Goal: Feedback & Contribution: Submit feedback/report problem

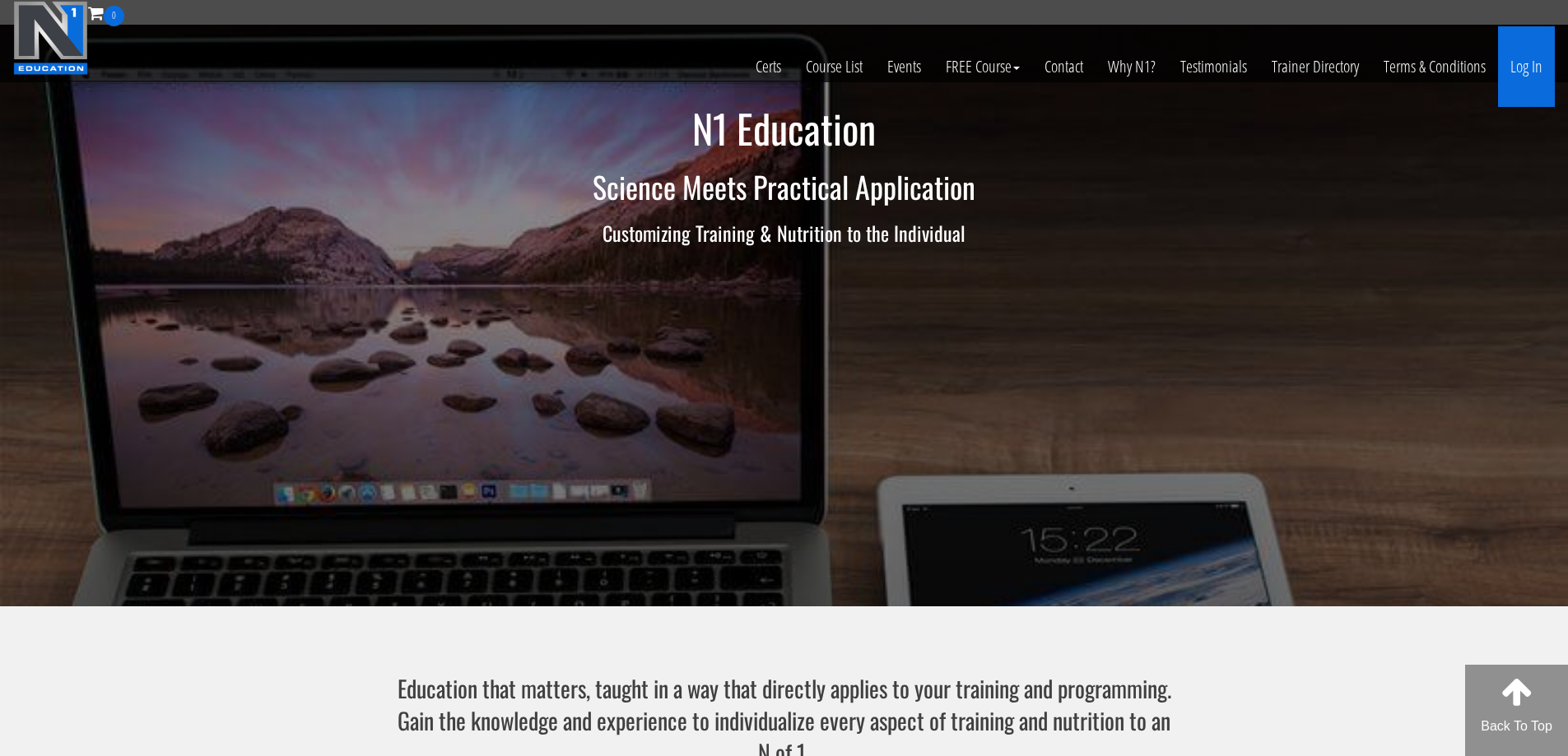
click at [1523, 75] on link "Log In" at bounding box center [1526, 67] width 57 height 81
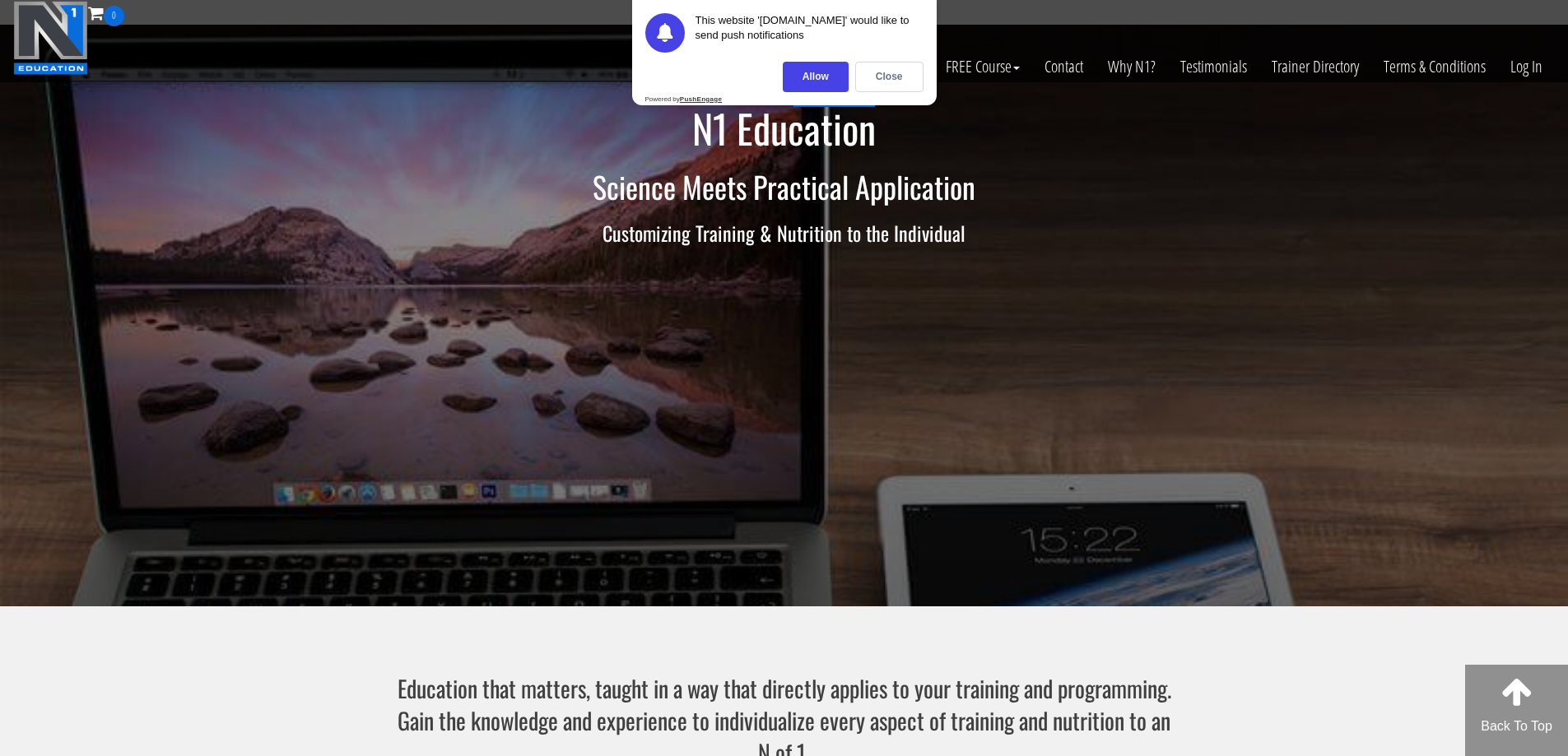
click at [813, 72] on div "Allow" at bounding box center [815, 77] width 66 height 31
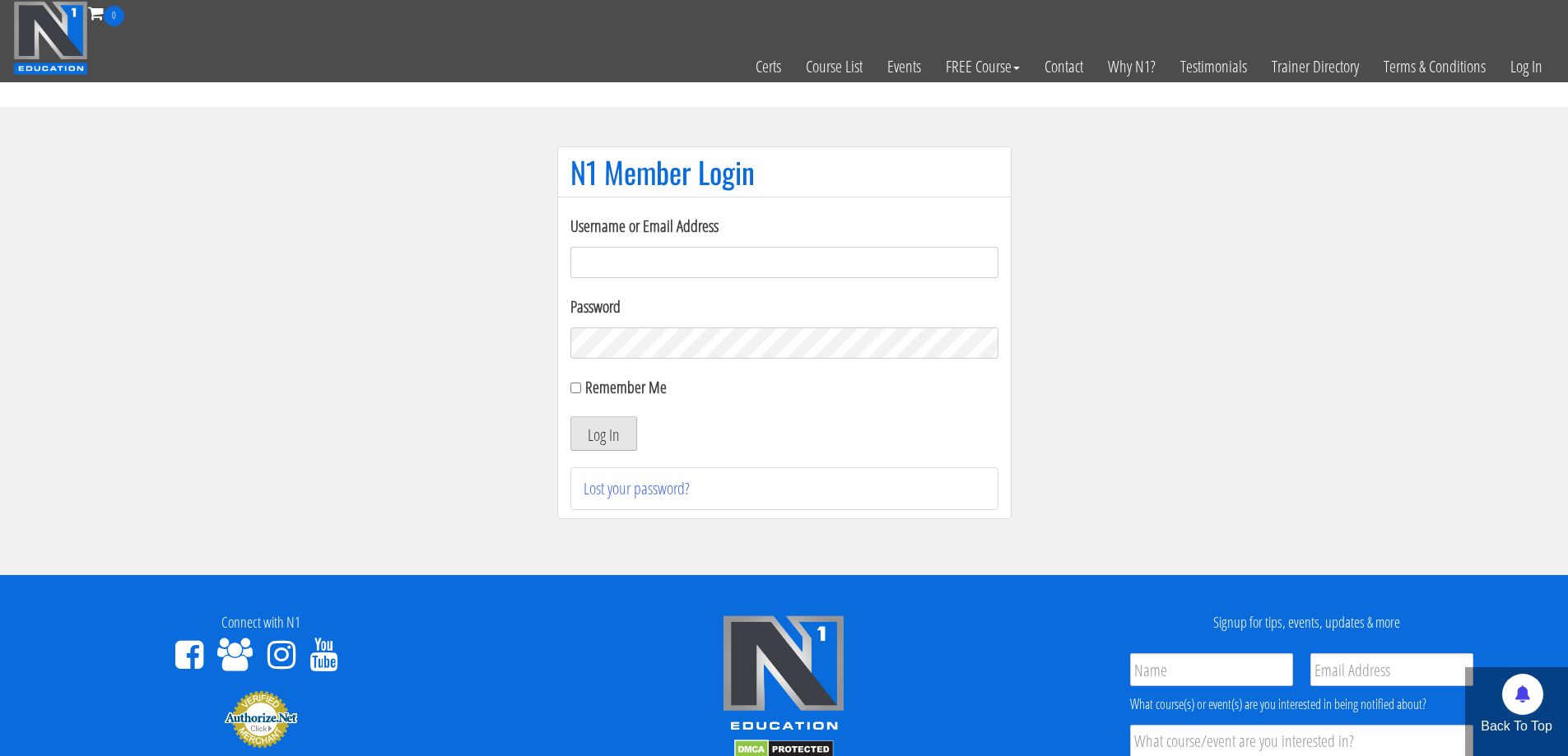
type input "nessab2013@gmail.com"
click at [602, 427] on button "Log In" at bounding box center [604, 434] width 67 height 35
click at [600, 435] on button "Log In" at bounding box center [604, 434] width 67 height 35
click at [612, 439] on button "Log In" at bounding box center [604, 434] width 67 height 35
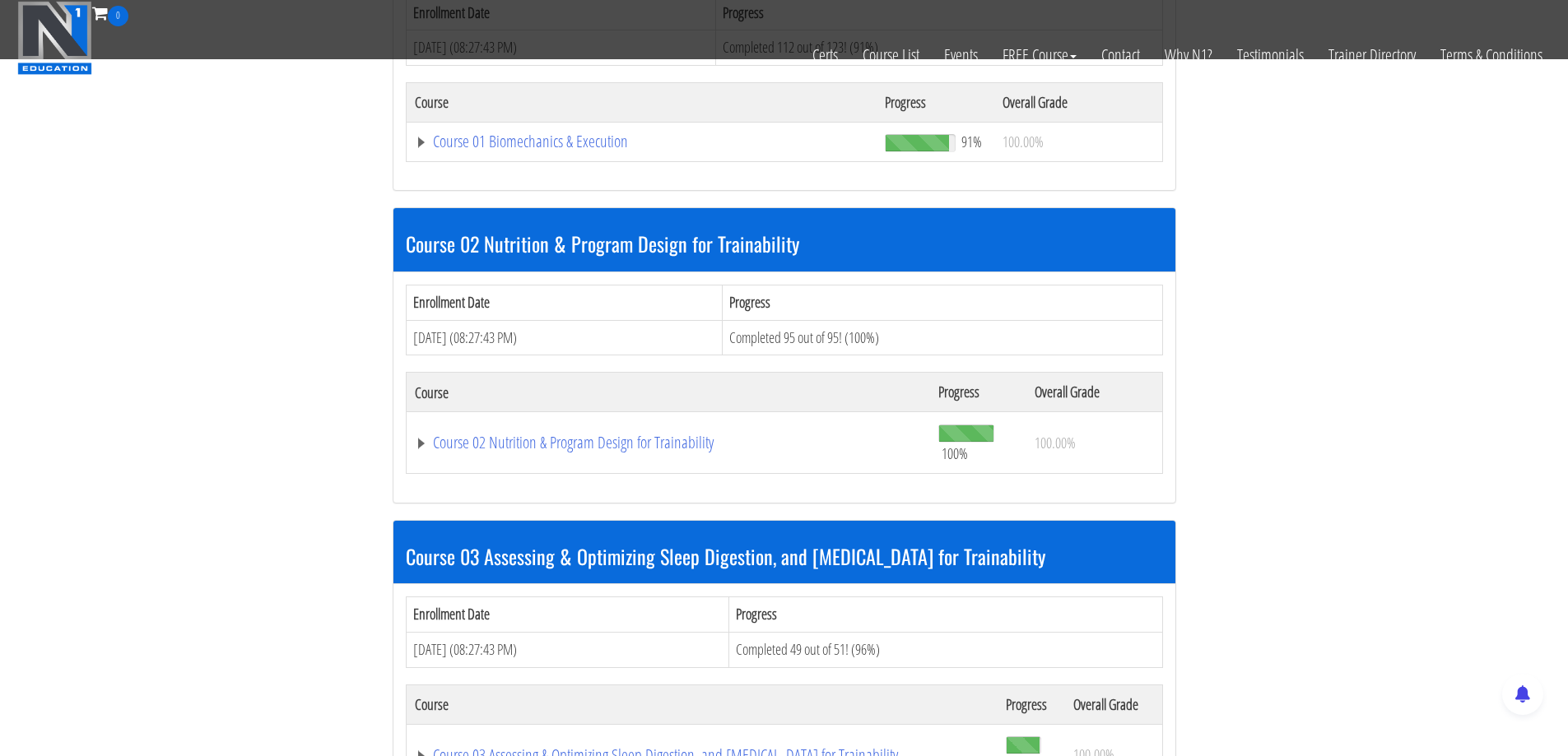
scroll to position [988, 0]
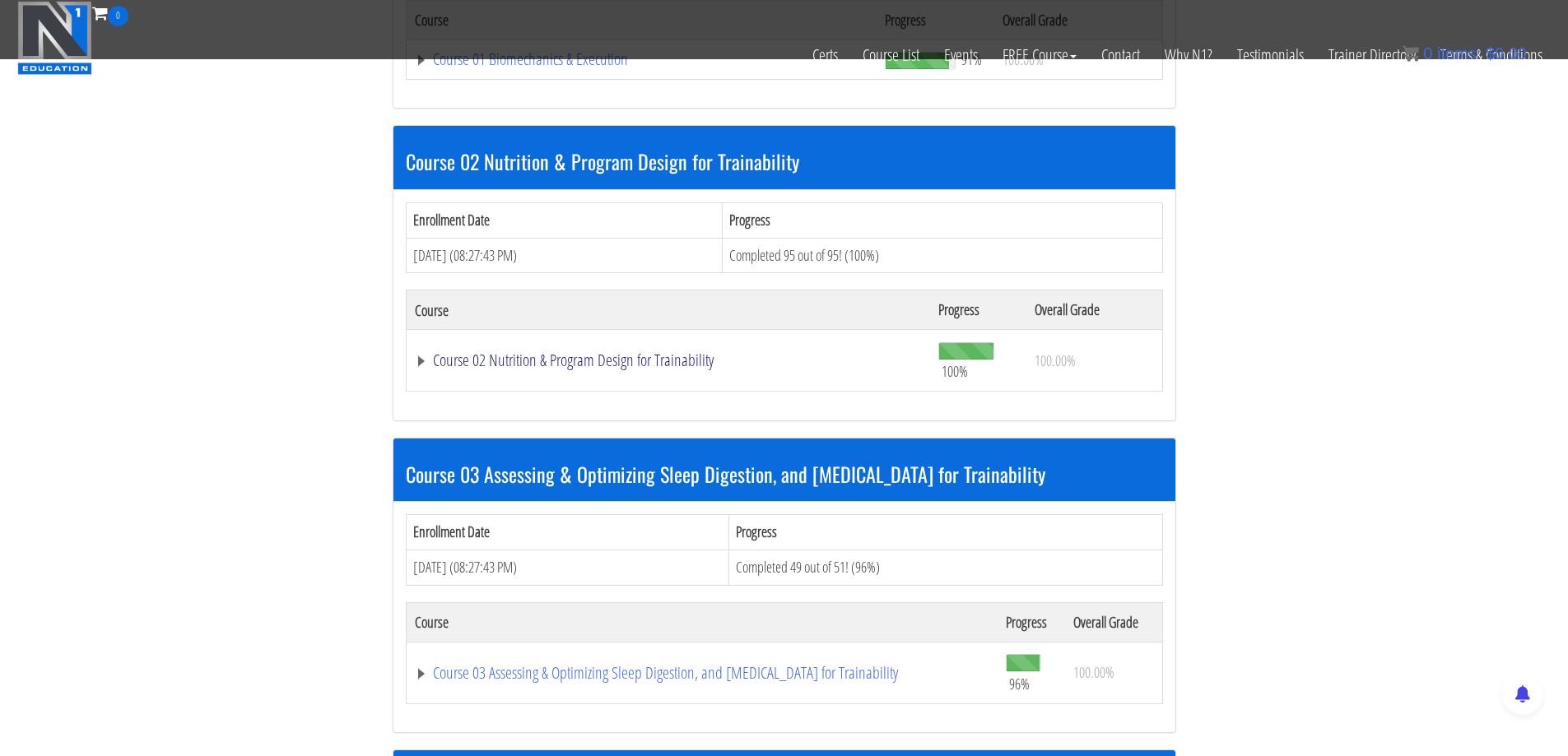
click at [571, 353] on link "Course 02 Nutrition & Program Design for Trainability" at bounding box center [669, 360] width 508 height 16
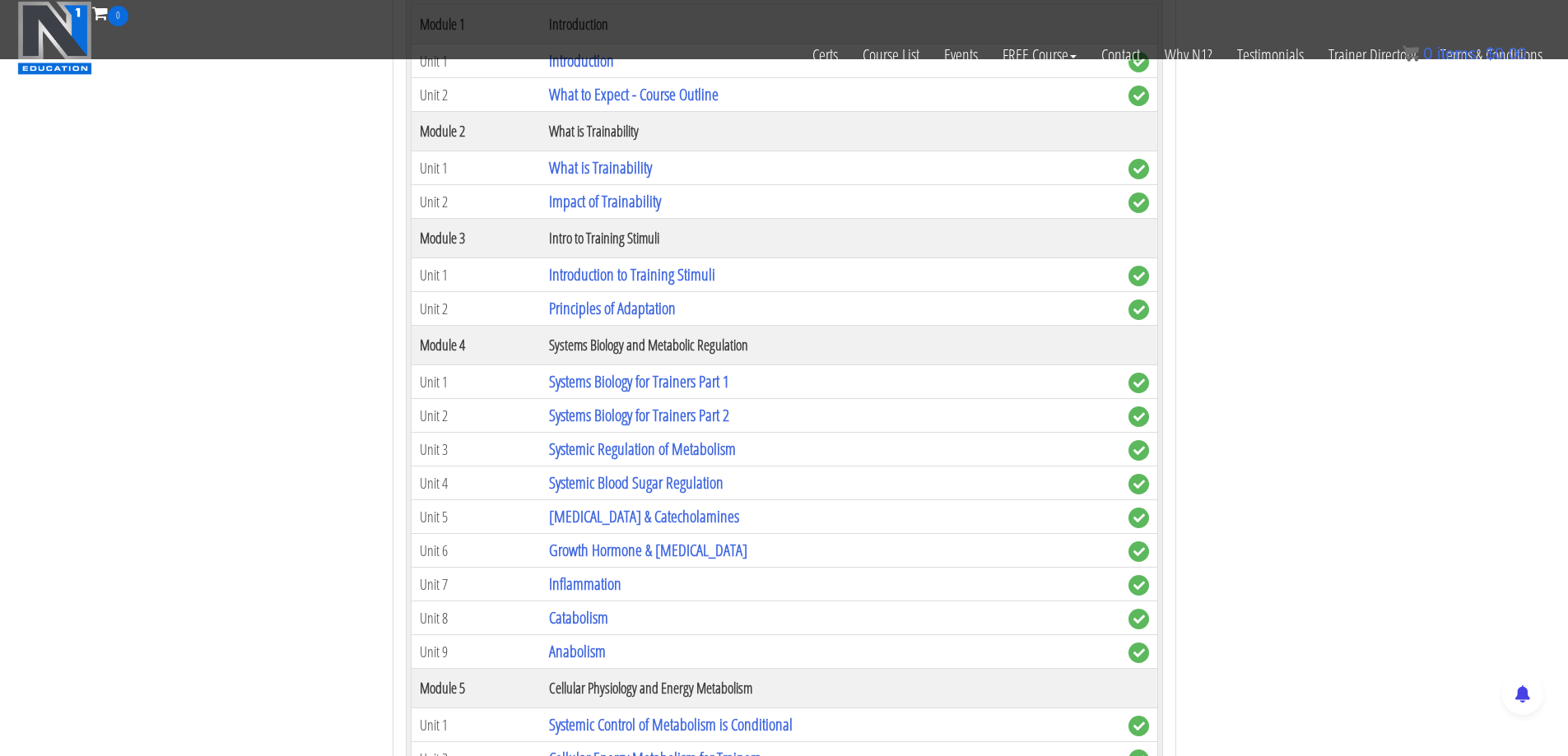
scroll to position [885, 0]
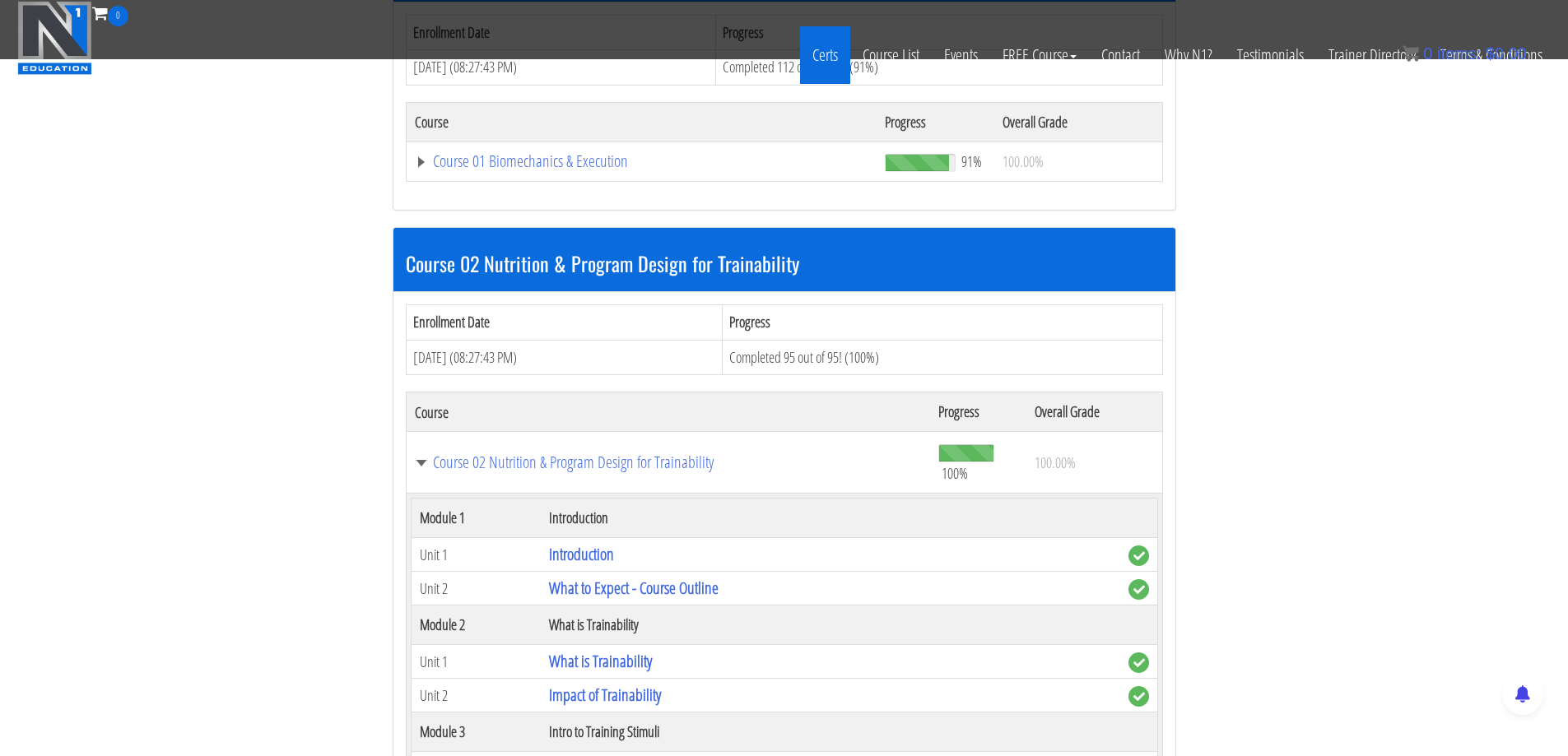
click at [821, 61] on link "Certs" at bounding box center [825, 55] width 50 height 58
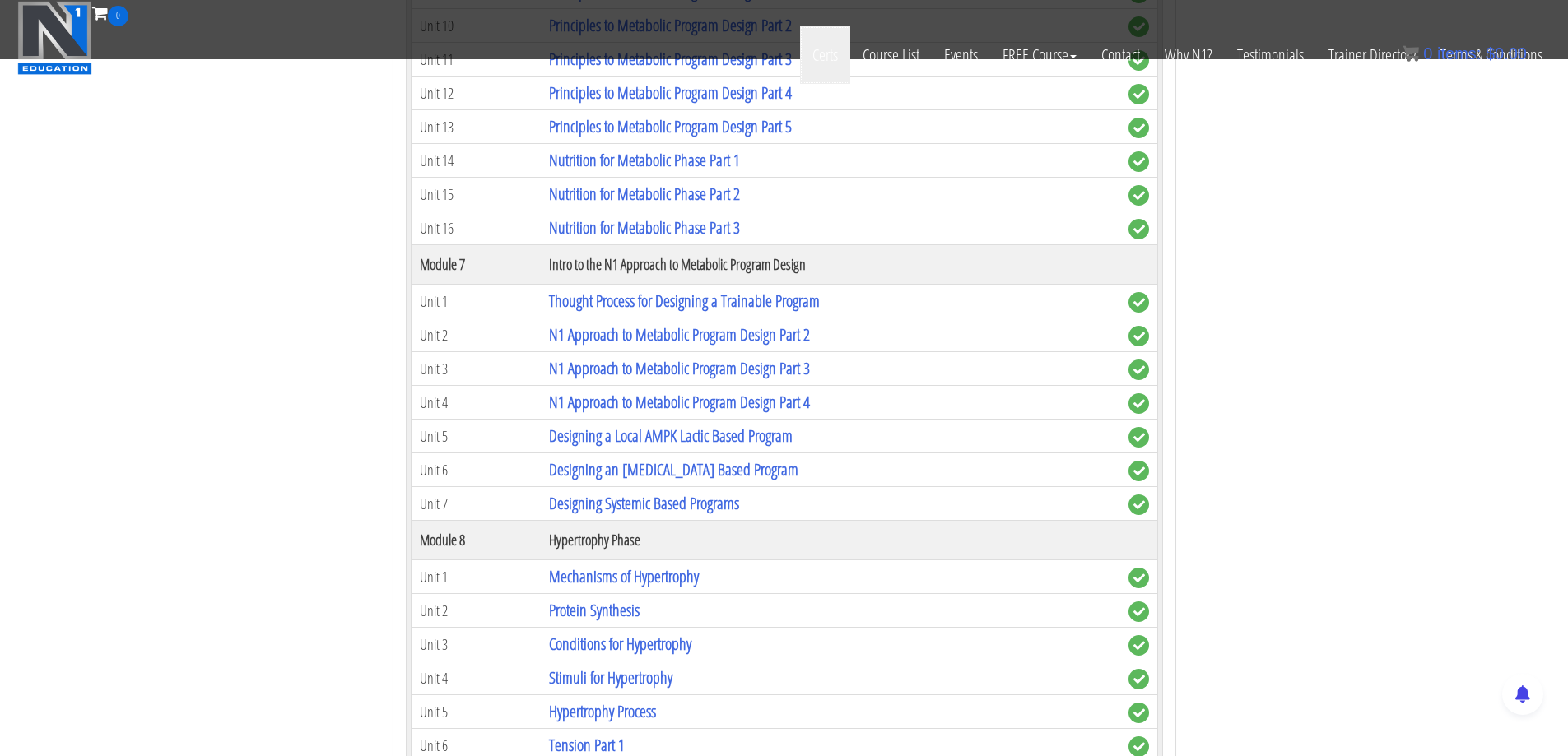
scroll to position [2778, 0]
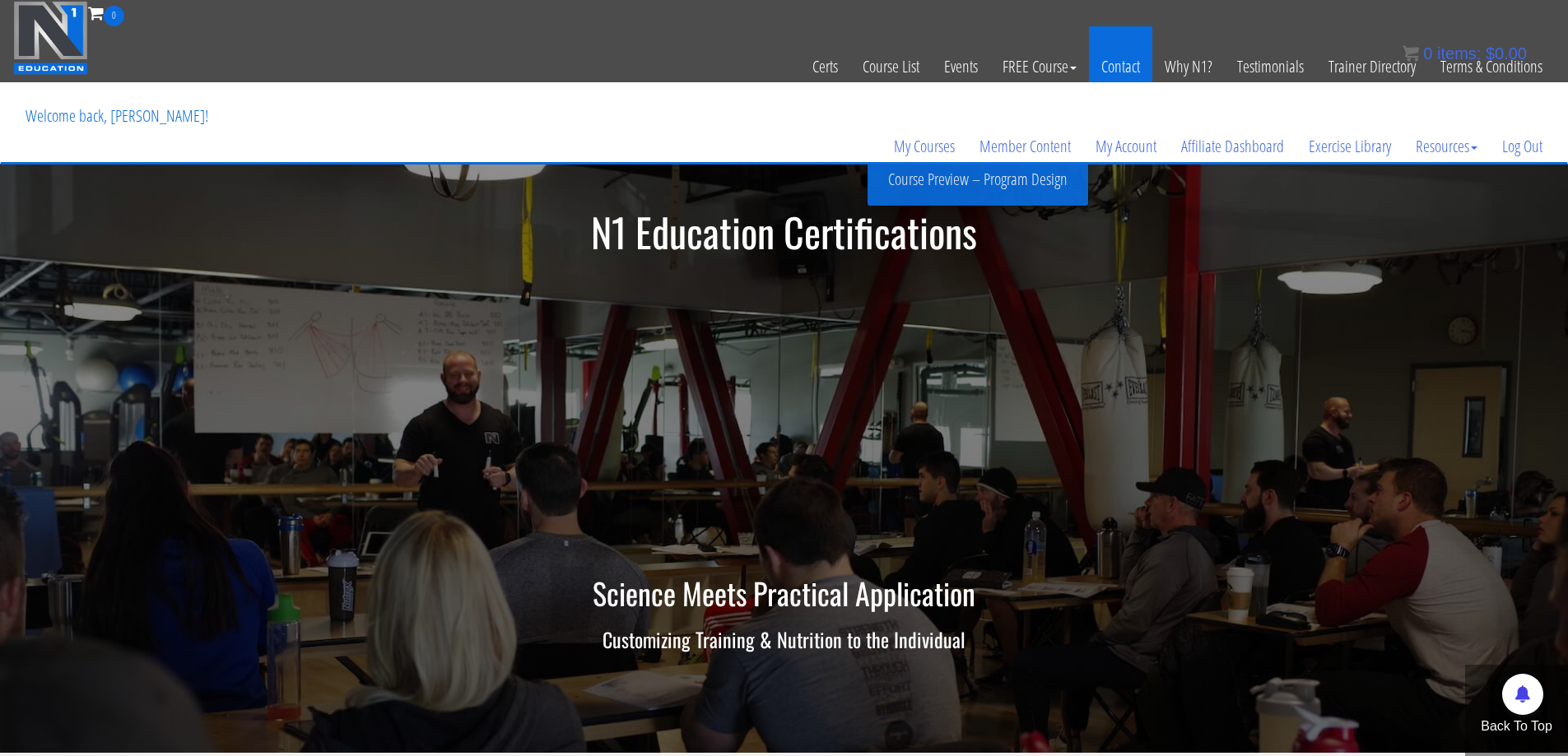
click at [1142, 62] on link "Contact" at bounding box center [1121, 67] width 64 height 81
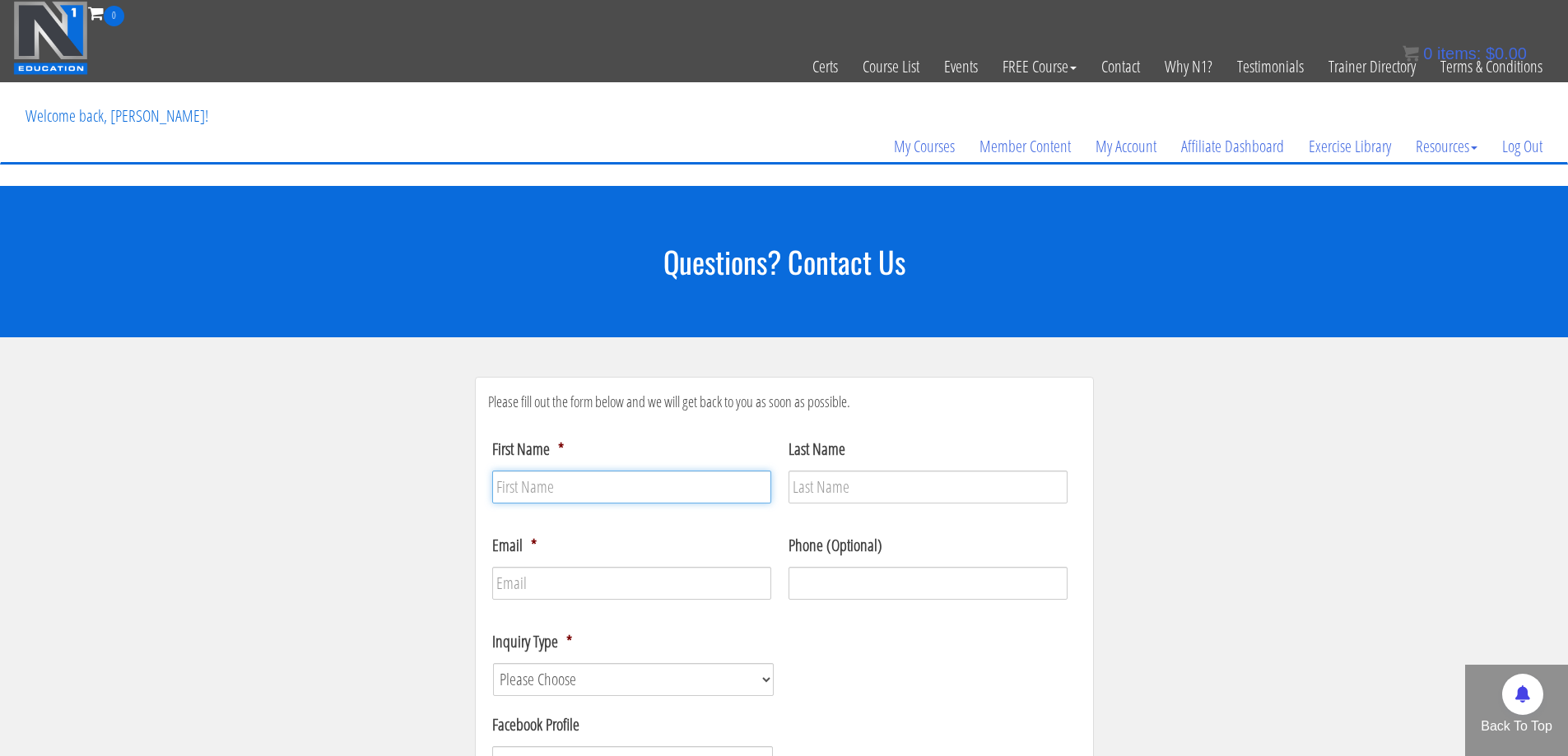
click at [647, 500] on input "First Name *" at bounding box center [632, 487] width 279 height 33
type input "ertificati"
drag, startPoint x: 574, startPoint y: 495, endPoint x: 367, endPoint y: 491, distance: 207.0
type input "Janessa"
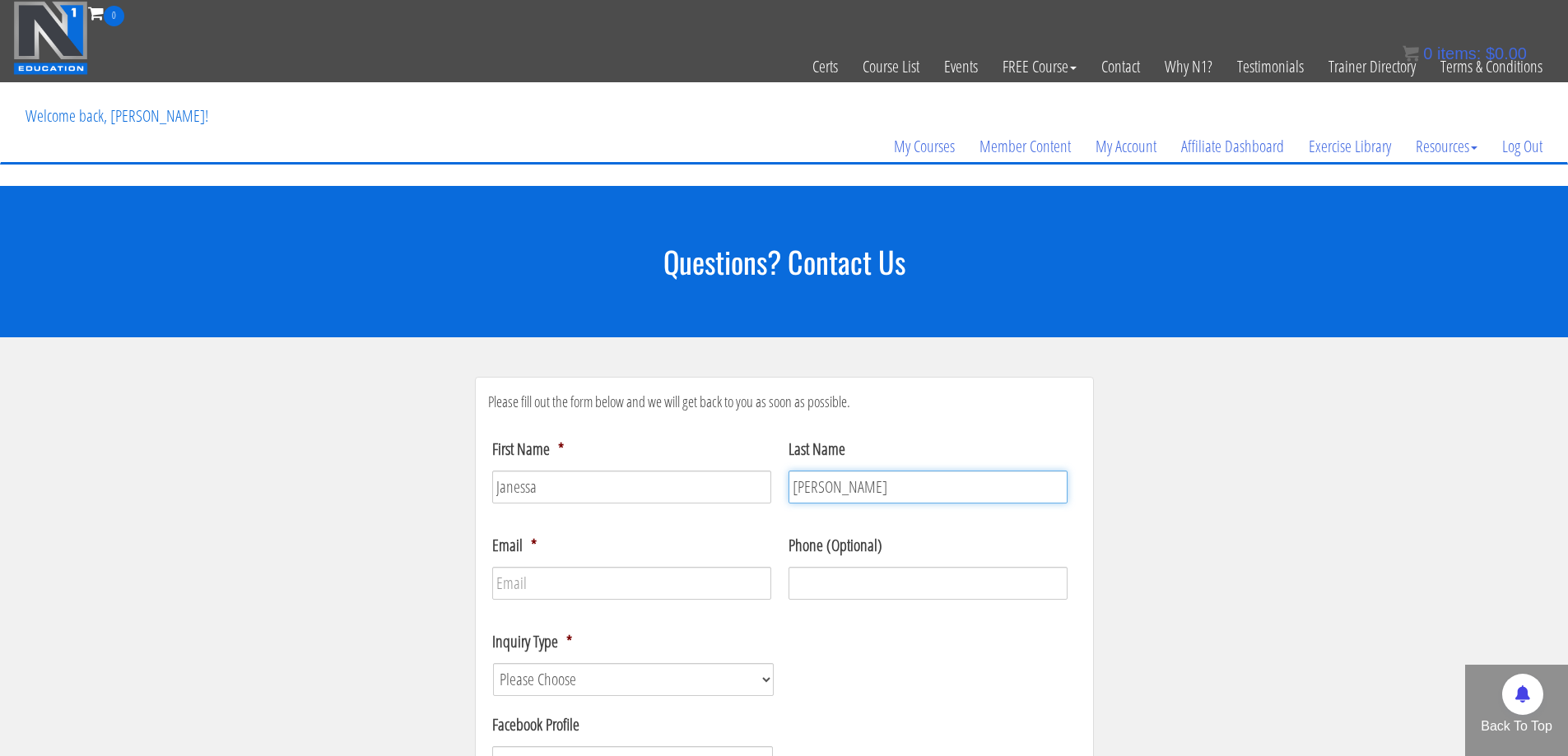
type input "[PERSON_NAME]"
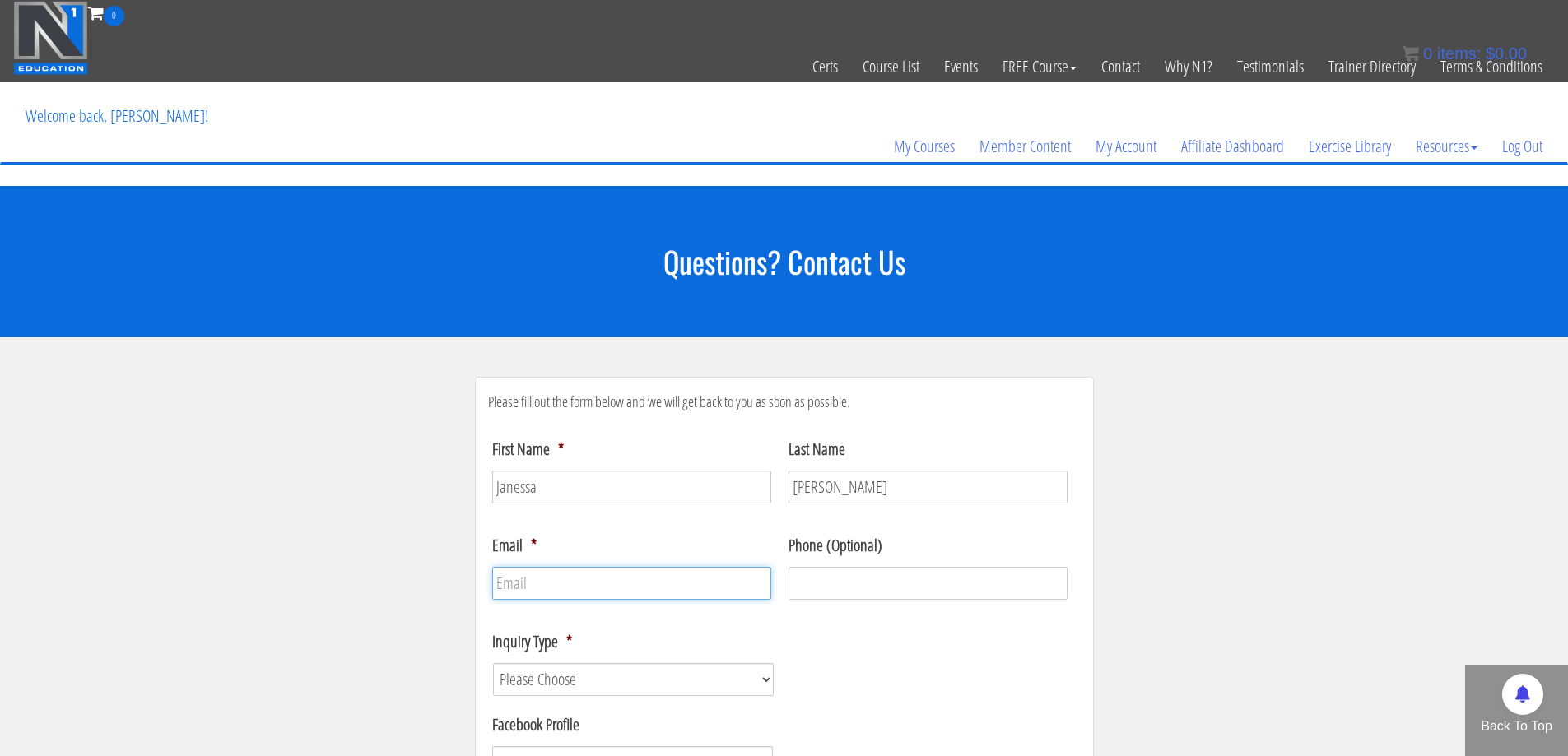
click at [535, 589] on input "Email *" at bounding box center [632, 583] width 279 height 33
type input "n"
type input "[DOMAIN_NAME]"
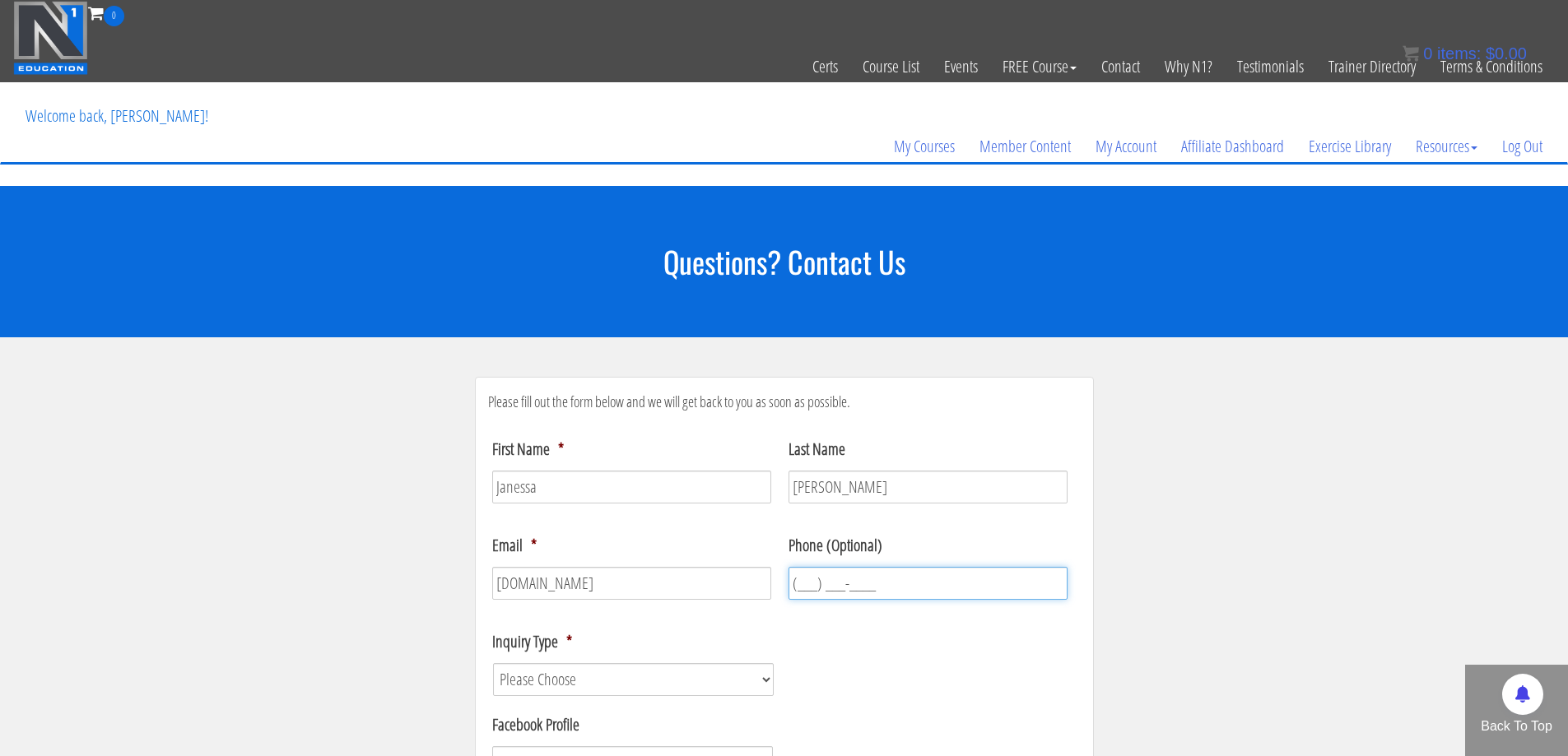
click at [915, 584] on input "(___) ___-____" at bounding box center [927, 583] width 279 height 33
click at [811, 581] on input "(___) ___-____" at bounding box center [927, 583] width 279 height 33
type input "[PHONE_NUMBER]"
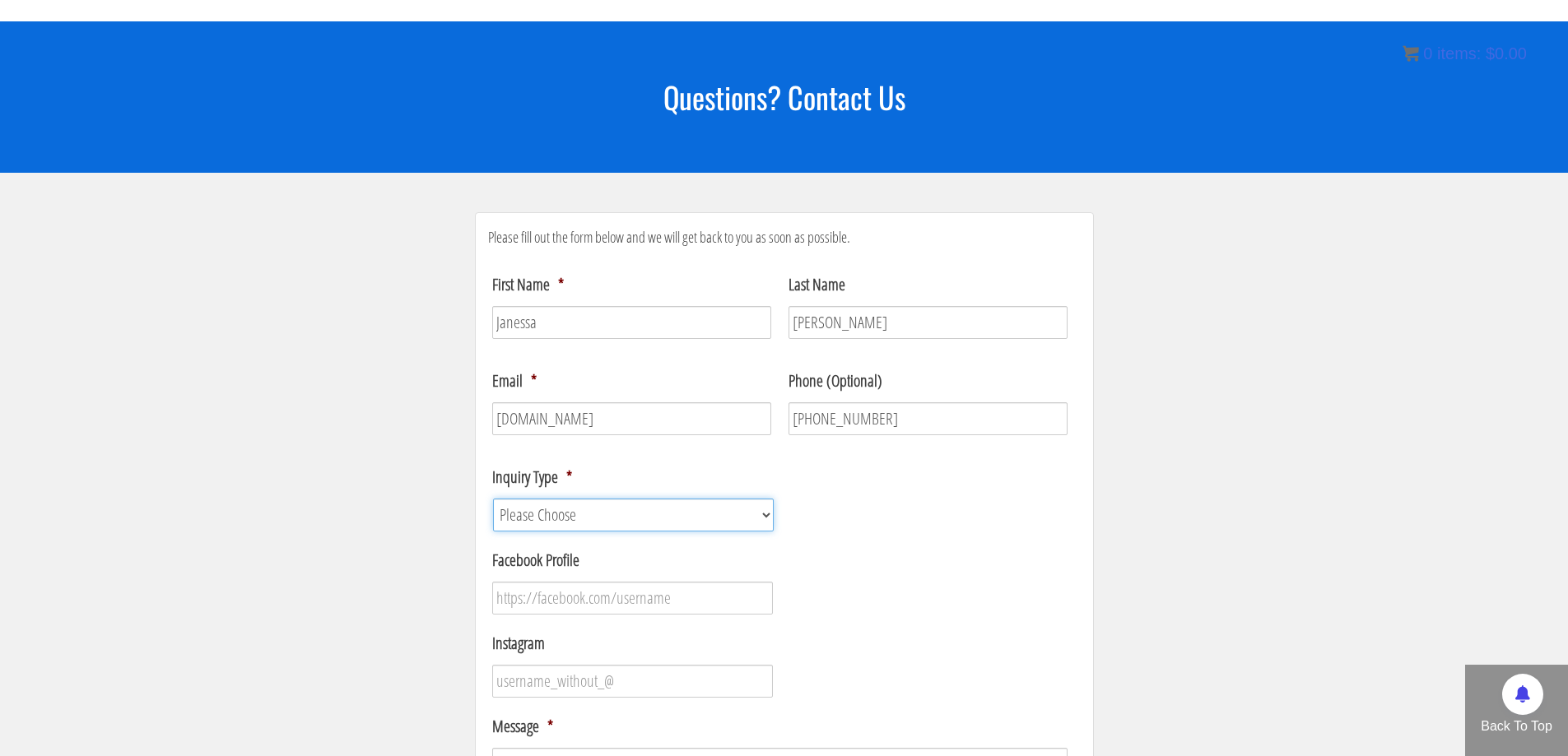
click at [687, 503] on select "Please Choose Course / Certification Information Technical Support Coaching Inq…" at bounding box center [633, 515] width 281 height 33
select select "Course / Certification Information"
click at [493, 498] on select "Please Choose Course / Certification Information Technical Support Coaching Inq…" at bounding box center [633, 515] width 281 height 33
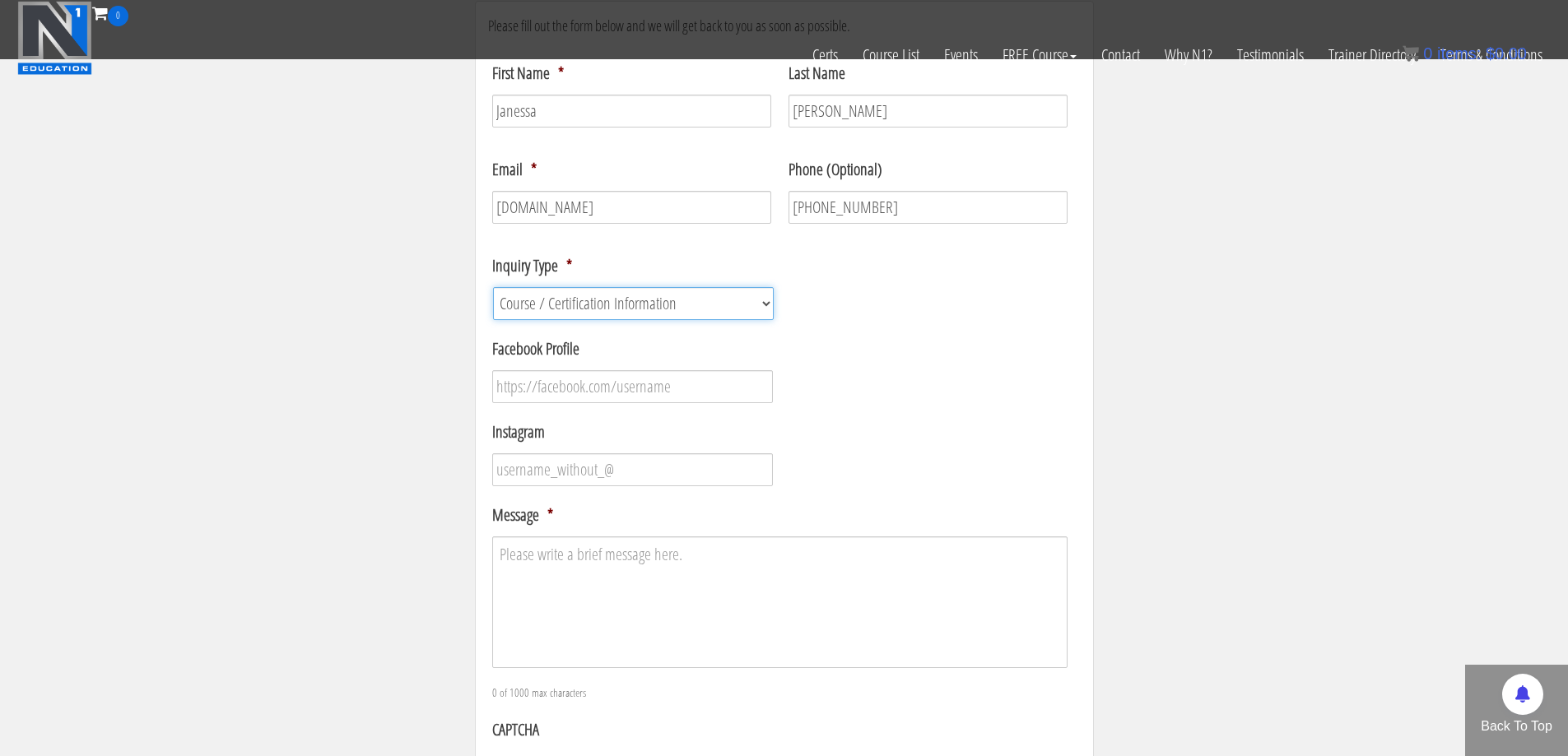
scroll to position [411, 0]
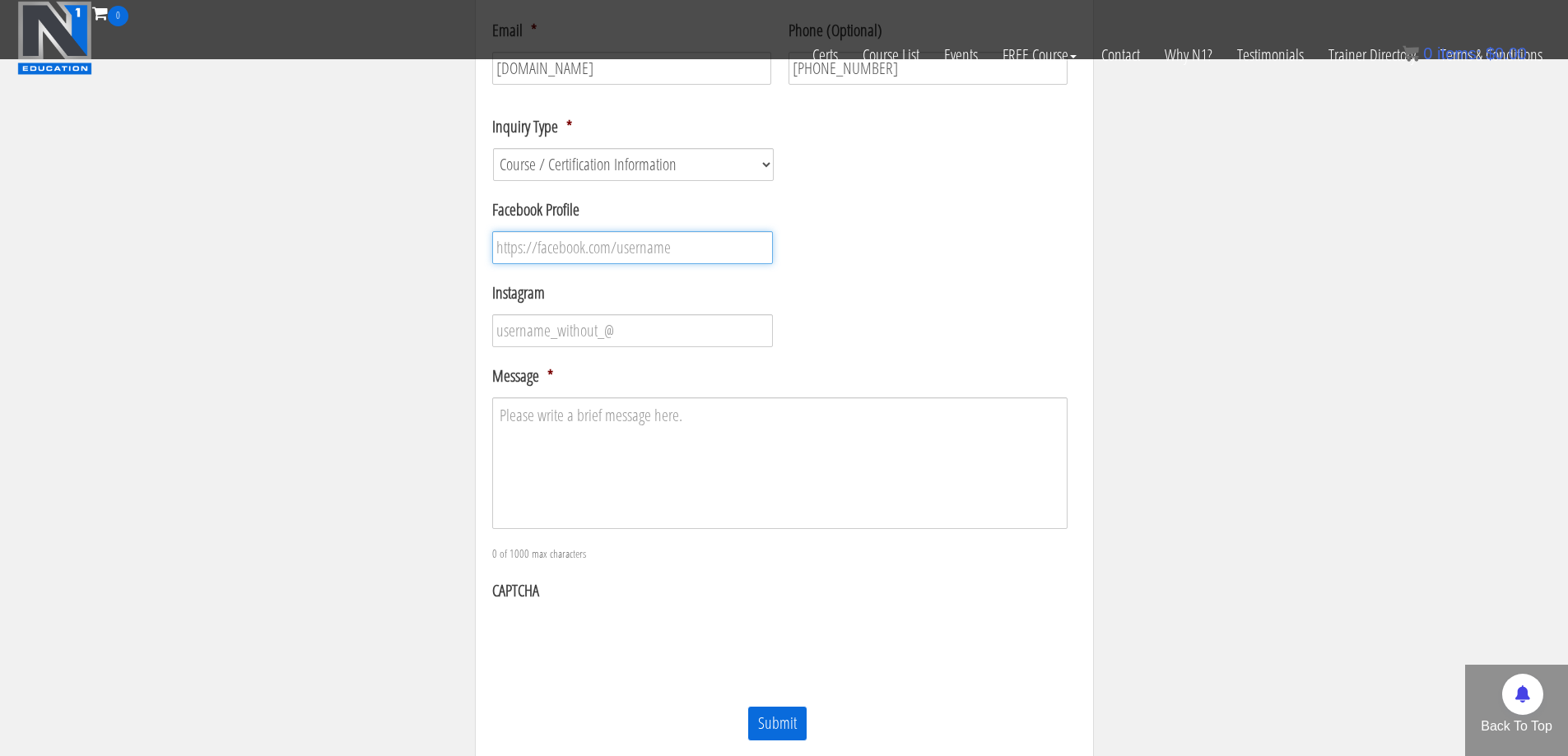
click at [601, 251] on input "Facebook Profile" at bounding box center [633, 247] width 281 height 33
click at [670, 431] on textarea "Message *" at bounding box center [781, 463] width 576 height 131
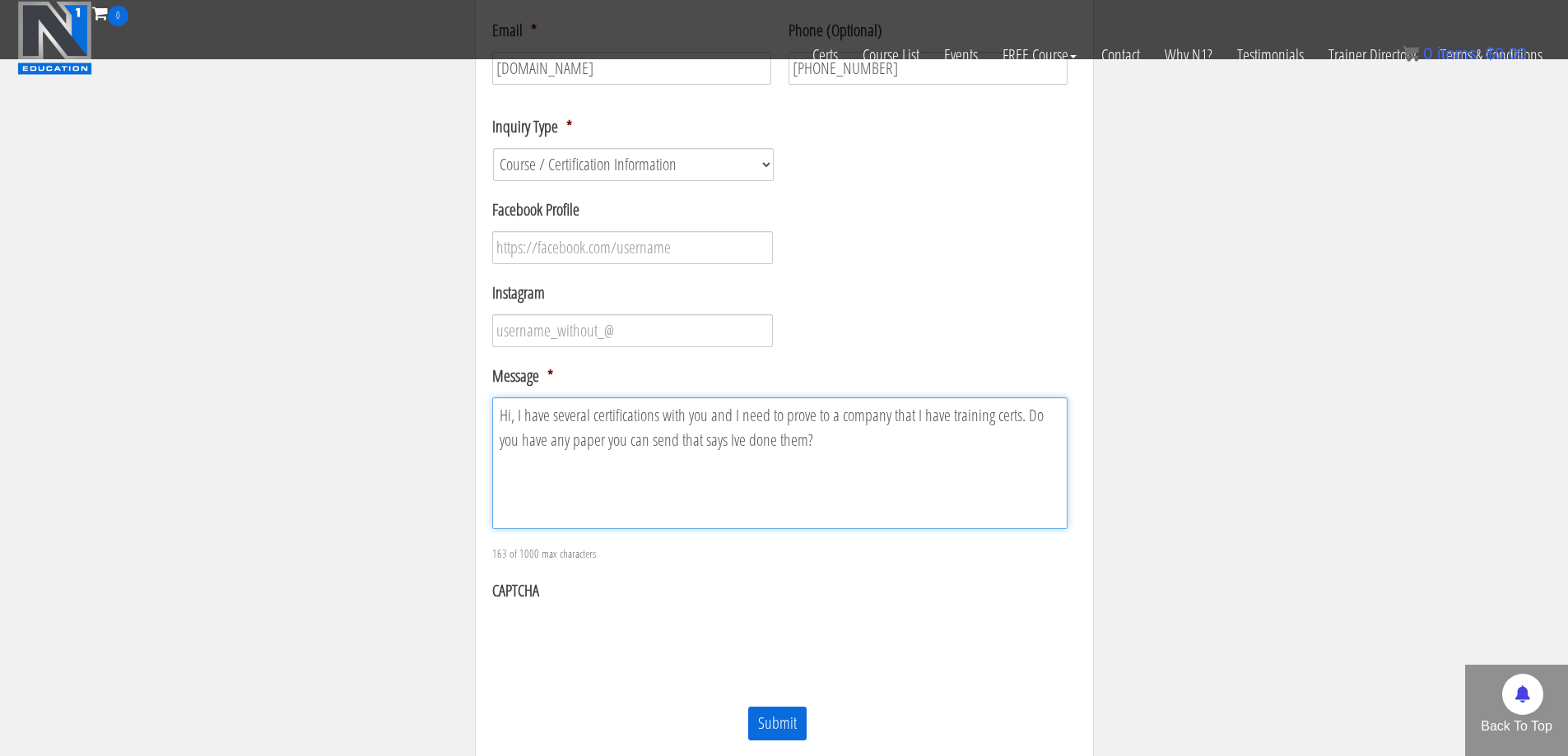
type textarea "Hi, I have several certifications with you and I need to prove to a company tha…"
click at [784, 726] on input "Submit" at bounding box center [778, 723] width 60 height 36
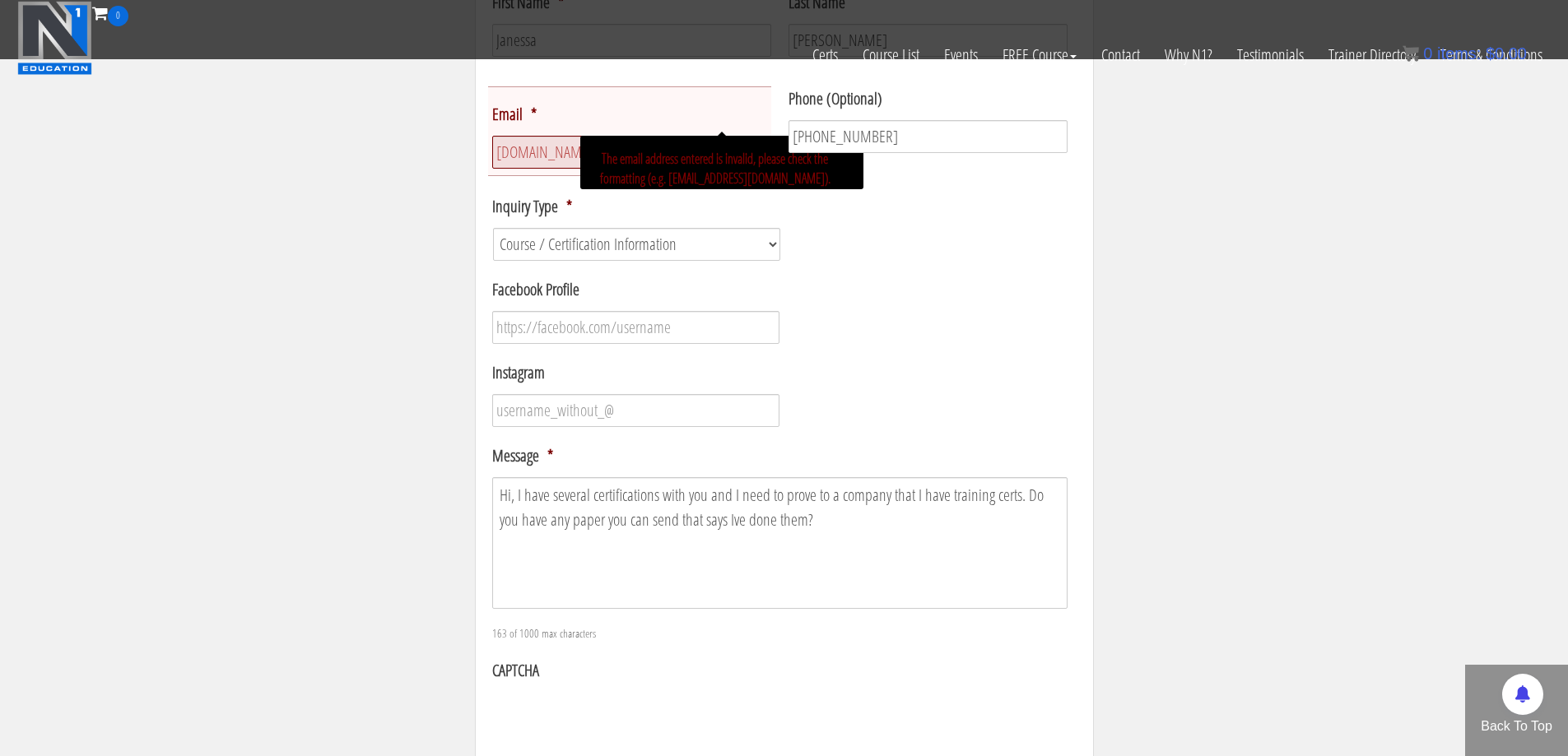
scroll to position [320, 0]
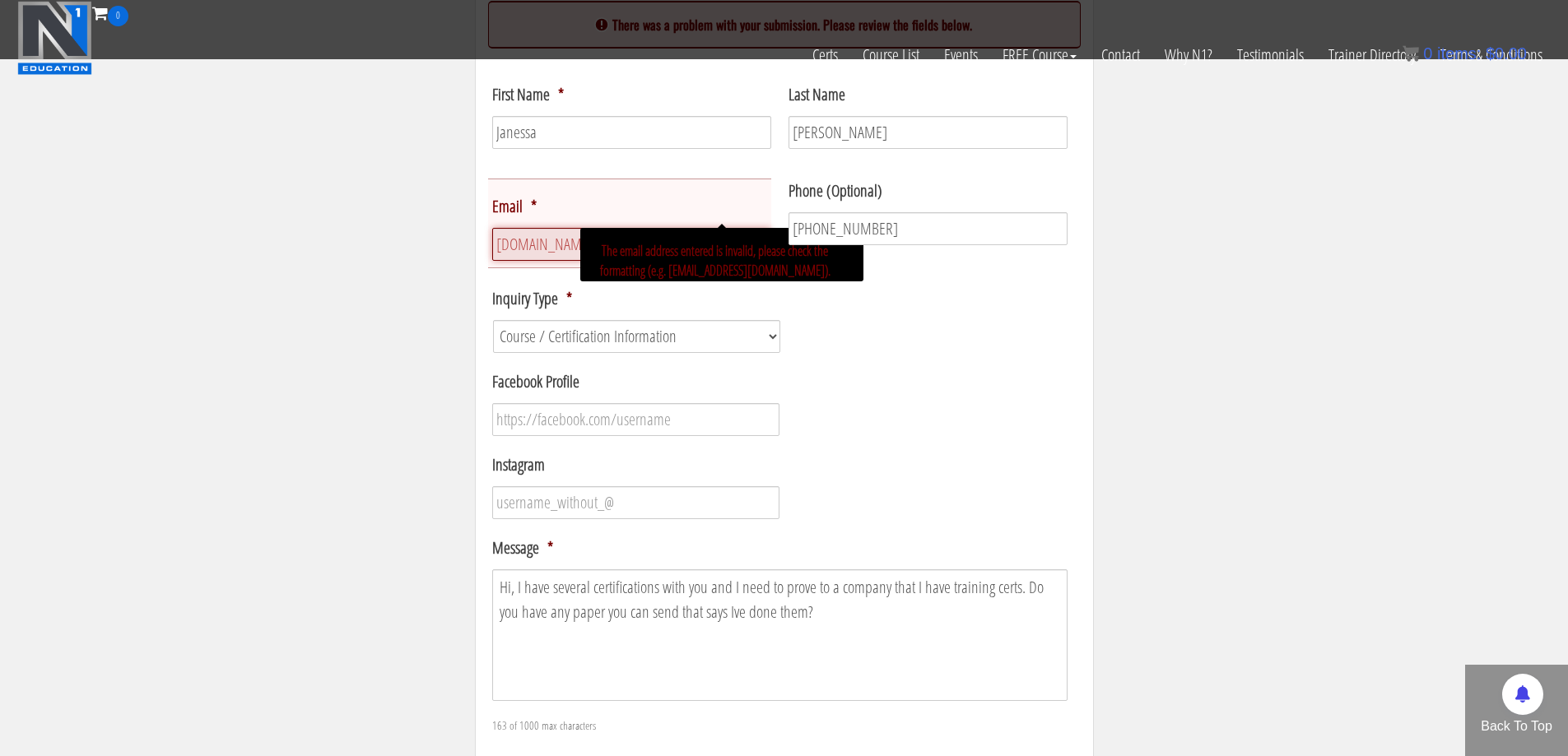
click at [543, 250] on input "[DOMAIN_NAME]" at bounding box center [632, 244] width 279 height 33
click at [964, 408] on div at bounding box center [781, 420] width 576 height 33
click at [578, 242] on input "[DOMAIN_NAME]" at bounding box center [632, 244] width 279 height 33
drag, startPoint x: 876, startPoint y: 344, endPoint x: 840, endPoint y: 312, distance: 48.2
click at [876, 342] on div "Please Choose Course / Certification Information Technical Support Coaching Inq…" at bounding box center [781, 336] width 576 height 33
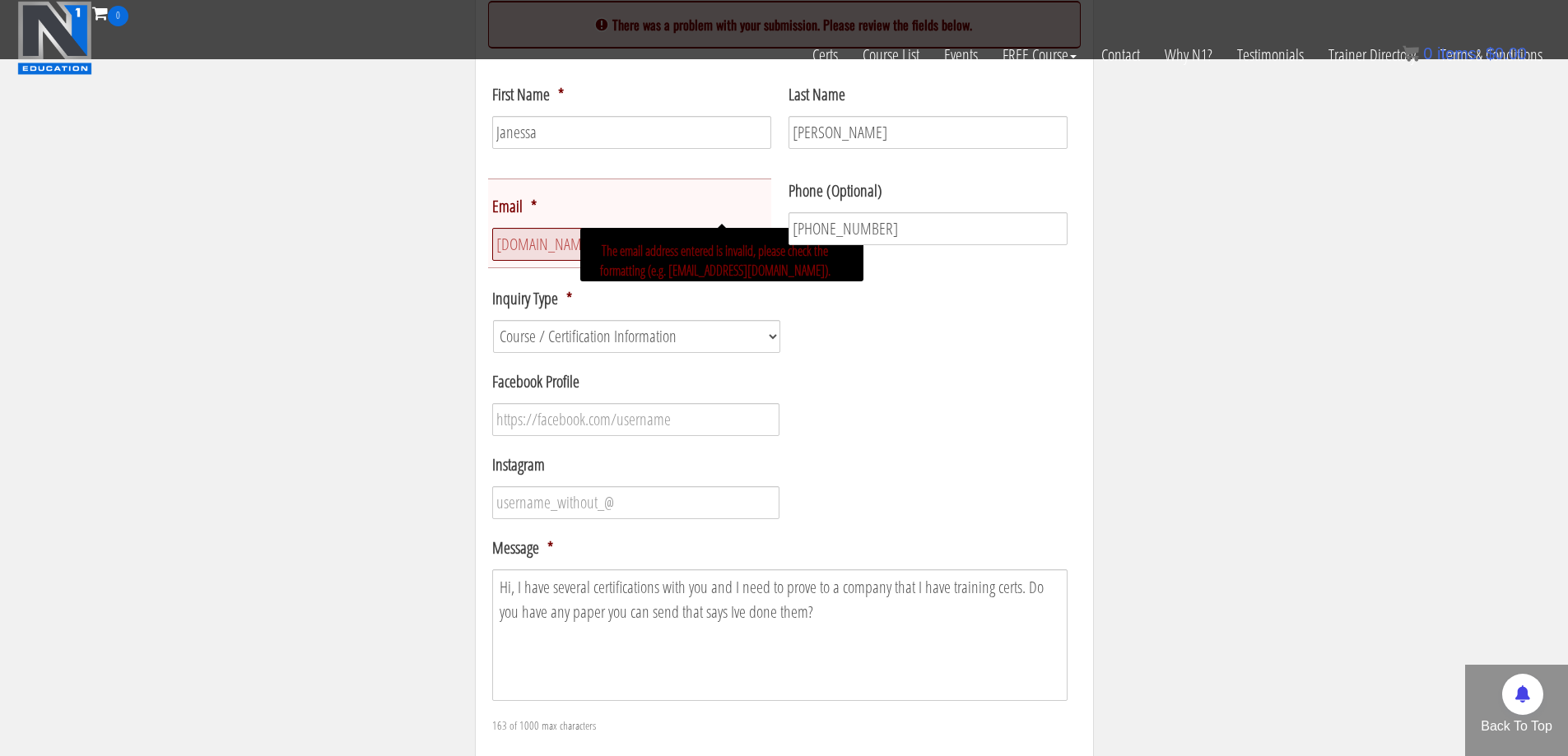
click at [730, 248] on div "The email address entered is invalid, please check the formatting (e.g. [EMAIL_…" at bounding box center [722, 254] width 283 height 53
drag, startPoint x: 578, startPoint y: 252, endPoint x: 533, endPoint y: 240, distance: 46.6
click at [576, 252] on input "[DOMAIN_NAME]" at bounding box center [632, 244] width 279 height 33
click at [527, 244] on input "[DOMAIN_NAME]" at bounding box center [632, 244] width 279 height 33
click at [503, 238] on input "[DOMAIN_NAME]" at bounding box center [632, 244] width 279 height 33
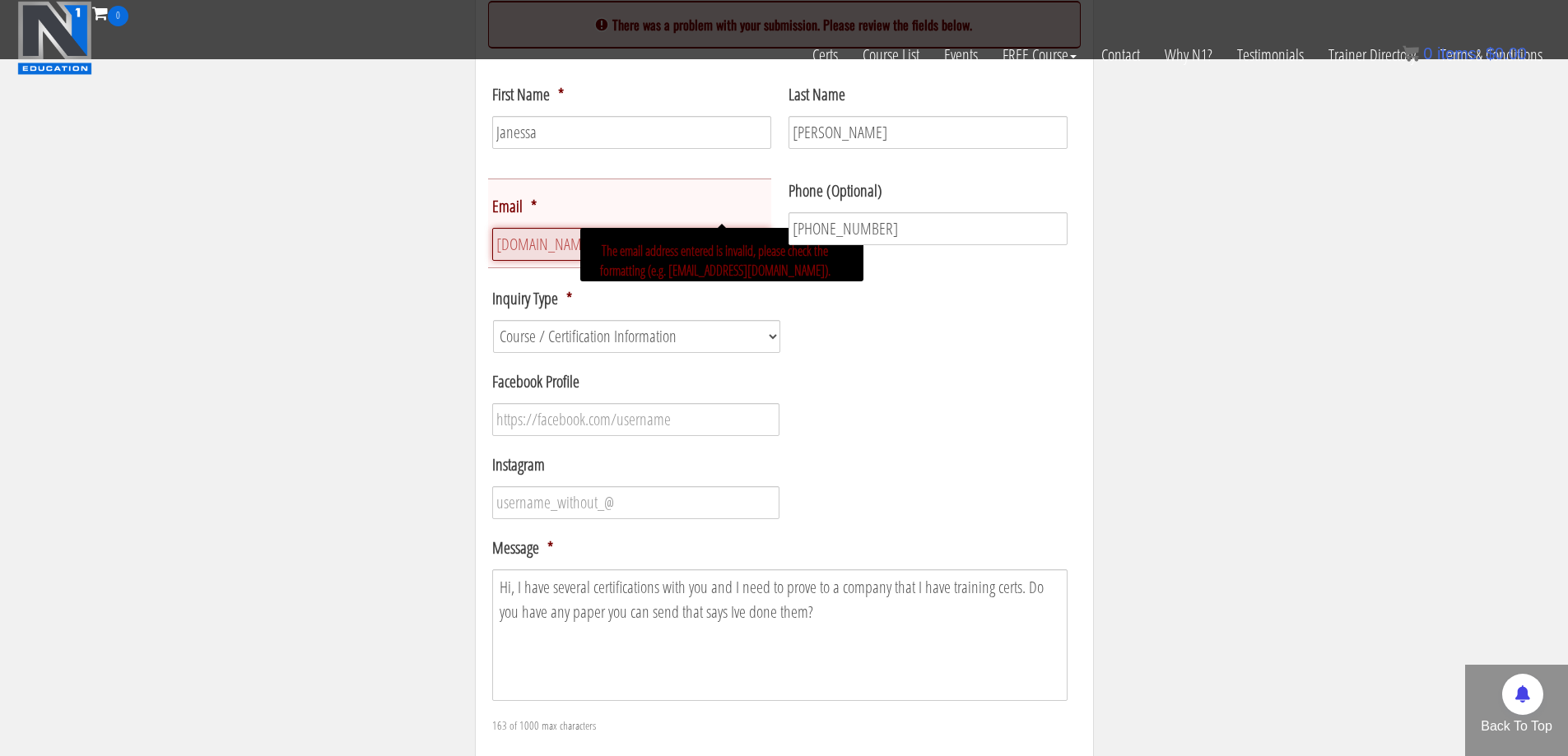
click at [503, 238] on input "[DOMAIN_NAME]" at bounding box center [632, 244] width 279 height 33
type input "[EMAIL_ADDRESS][DOMAIN_NAME]"
drag, startPoint x: 635, startPoint y: 169, endPoint x: 641, endPoint y: 192, distance: 23.8
click at [635, 170] on ul "First Name * [PERSON_NAME] Last Name [PERSON_NAME] Email * [EMAIL_ADDRESS][DOMA…" at bounding box center [784, 460] width 593 height 780
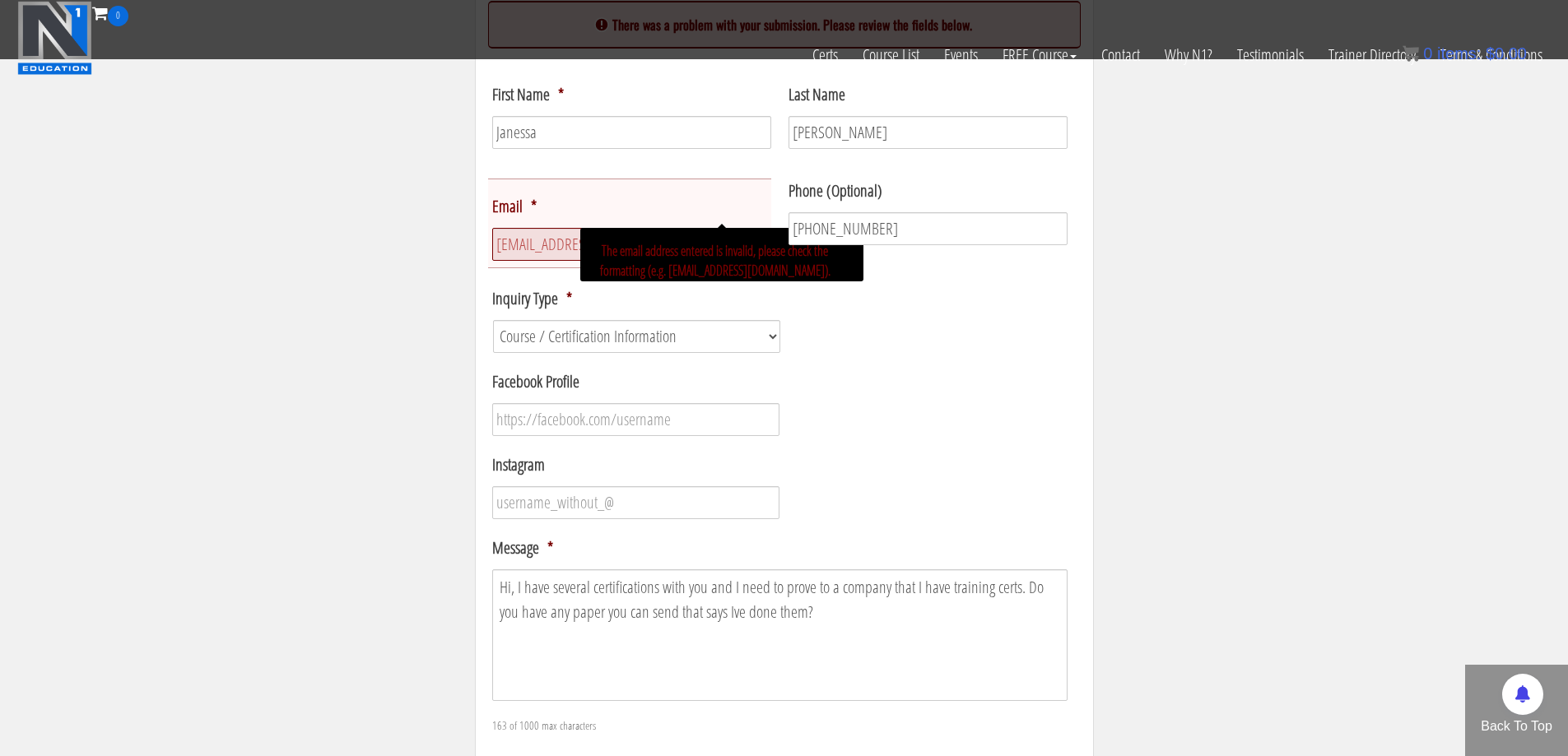
click at [643, 209] on li "Email * [EMAIL_ADDRESS][DOMAIN_NAME] The email address entered is invalid, plea…" at bounding box center [629, 223] width 283 height 90
drag, startPoint x: 567, startPoint y: 190, endPoint x: 571, endPoint y: 176, distance: 14.6
click at [567, 189] on li "Email * [EMAIL_ADDRESS][DOMAIN_NAME] The email address entered is invalid, plea…" at bounding box center [629, 223] width 283 height 90
click at [572, 173] on ul "First Name * [PERSON_NAME] Last Name [PERSON_NAME] Email * [EMAIL_ADDRESS][DOMA…" at bounding box center [784, 460] width 593 height 780
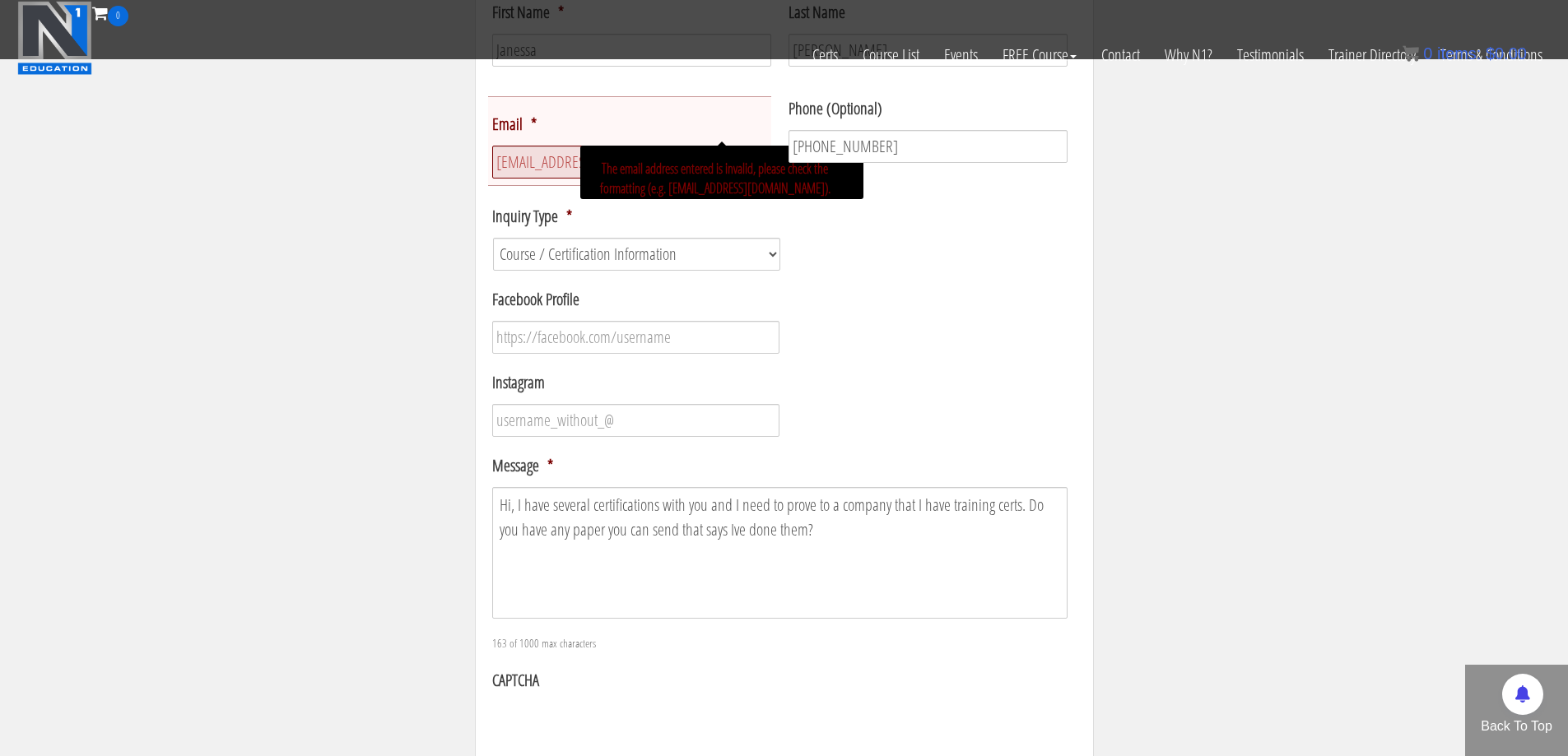
scroll to position [566, 0]
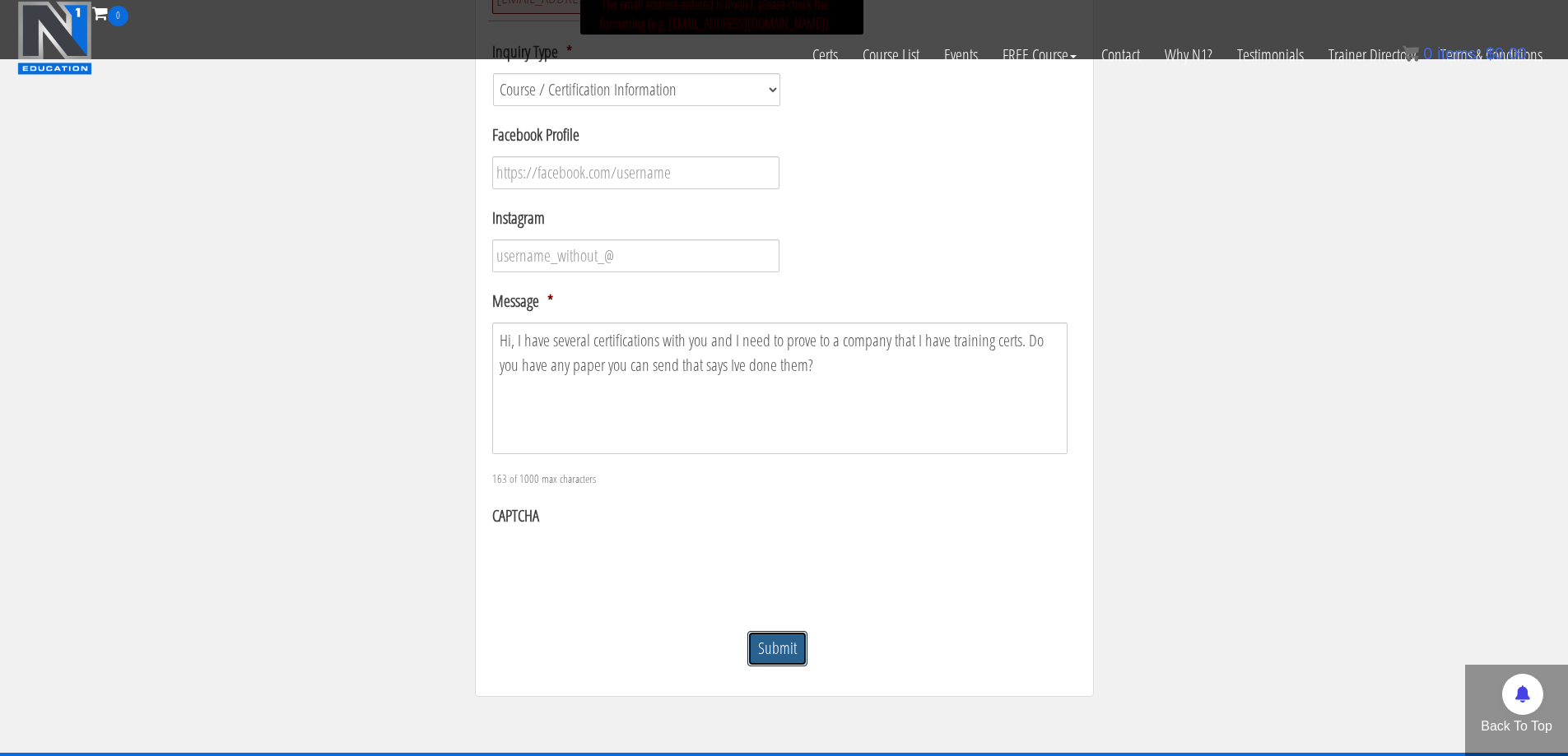
click at [779, 658] on input "Submit" at bounding box center [778, 649] width 60 height 36
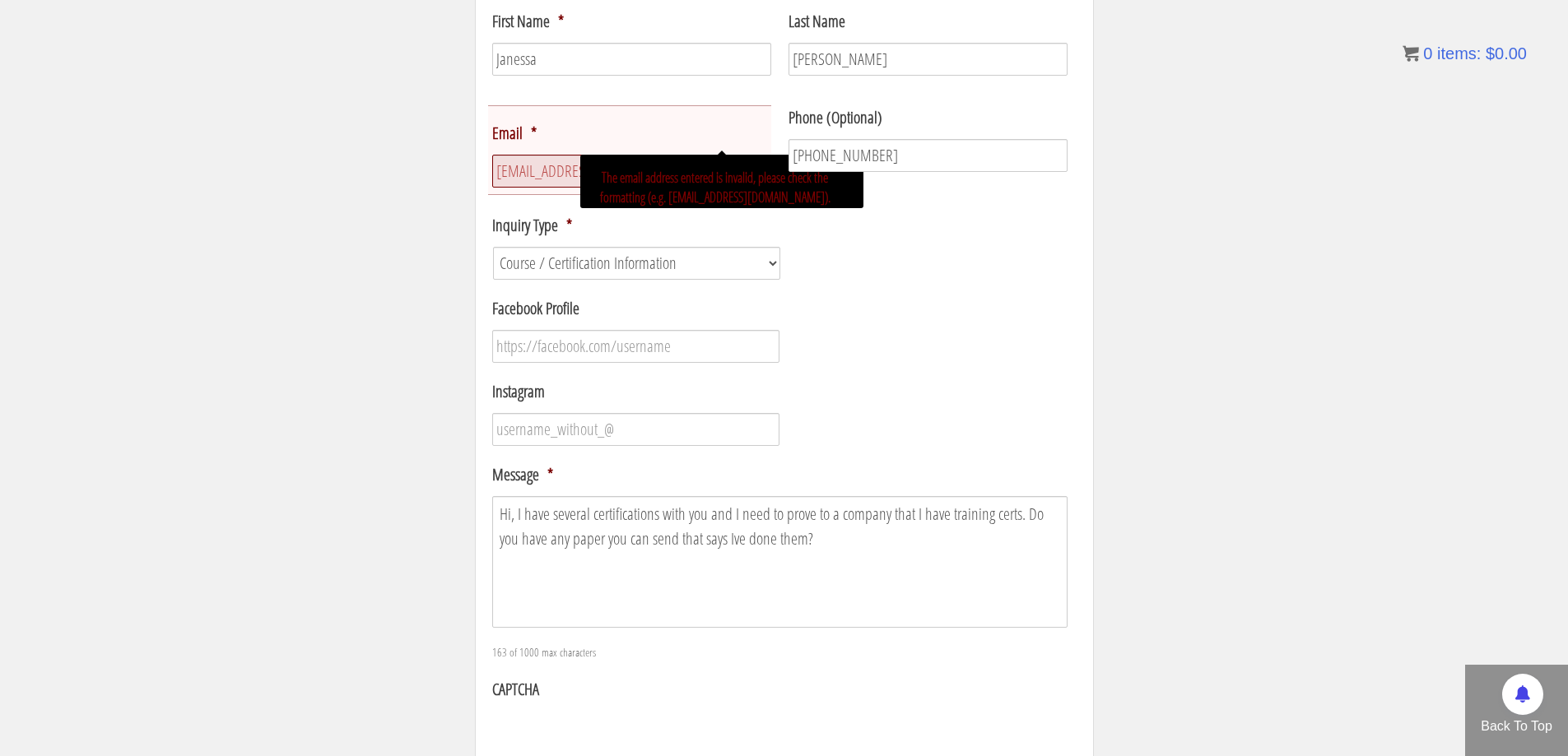
scroll to position [589, 0]
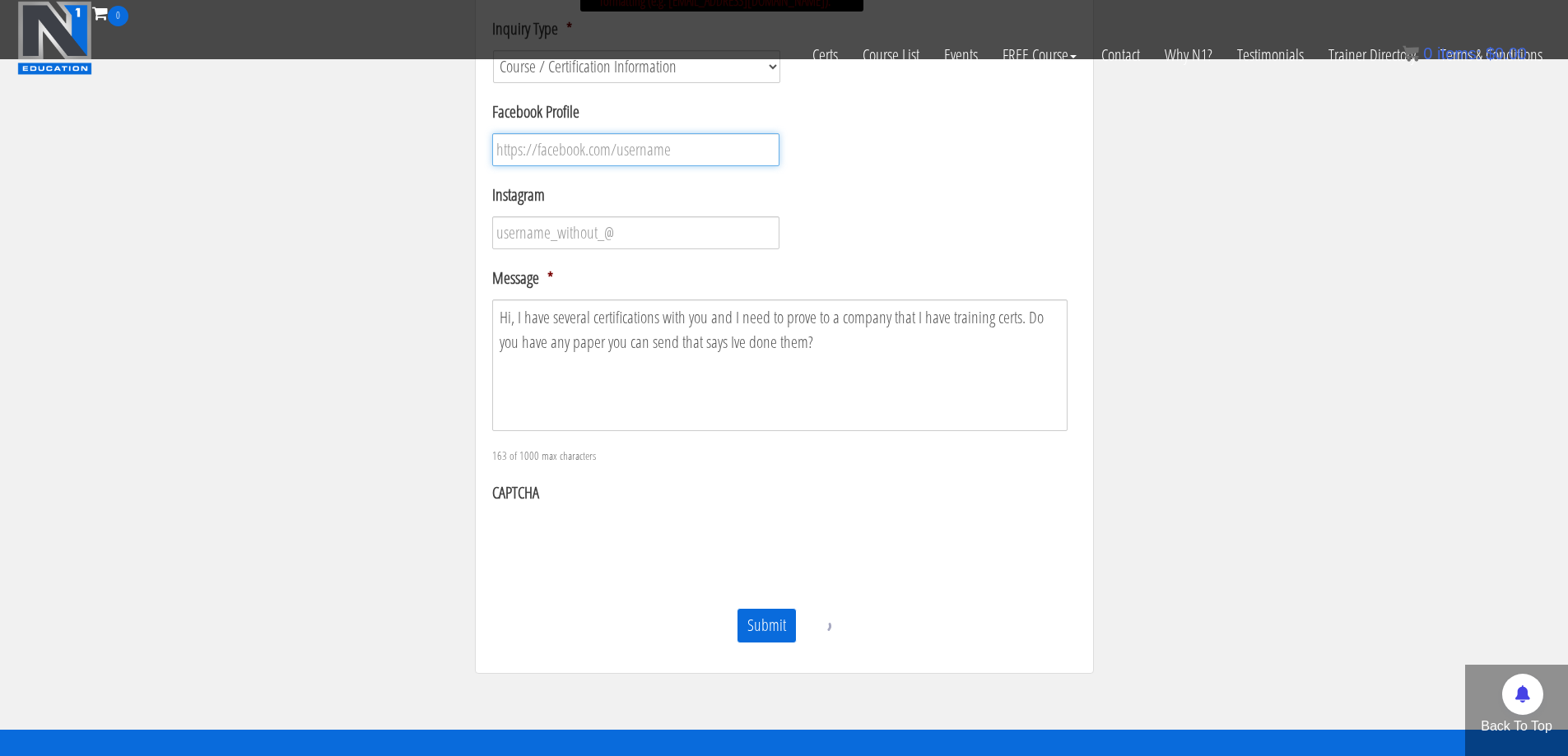
click at [522, 153] on input "Facebook Profile" at bounding box center [637, 150] width 288 height 33
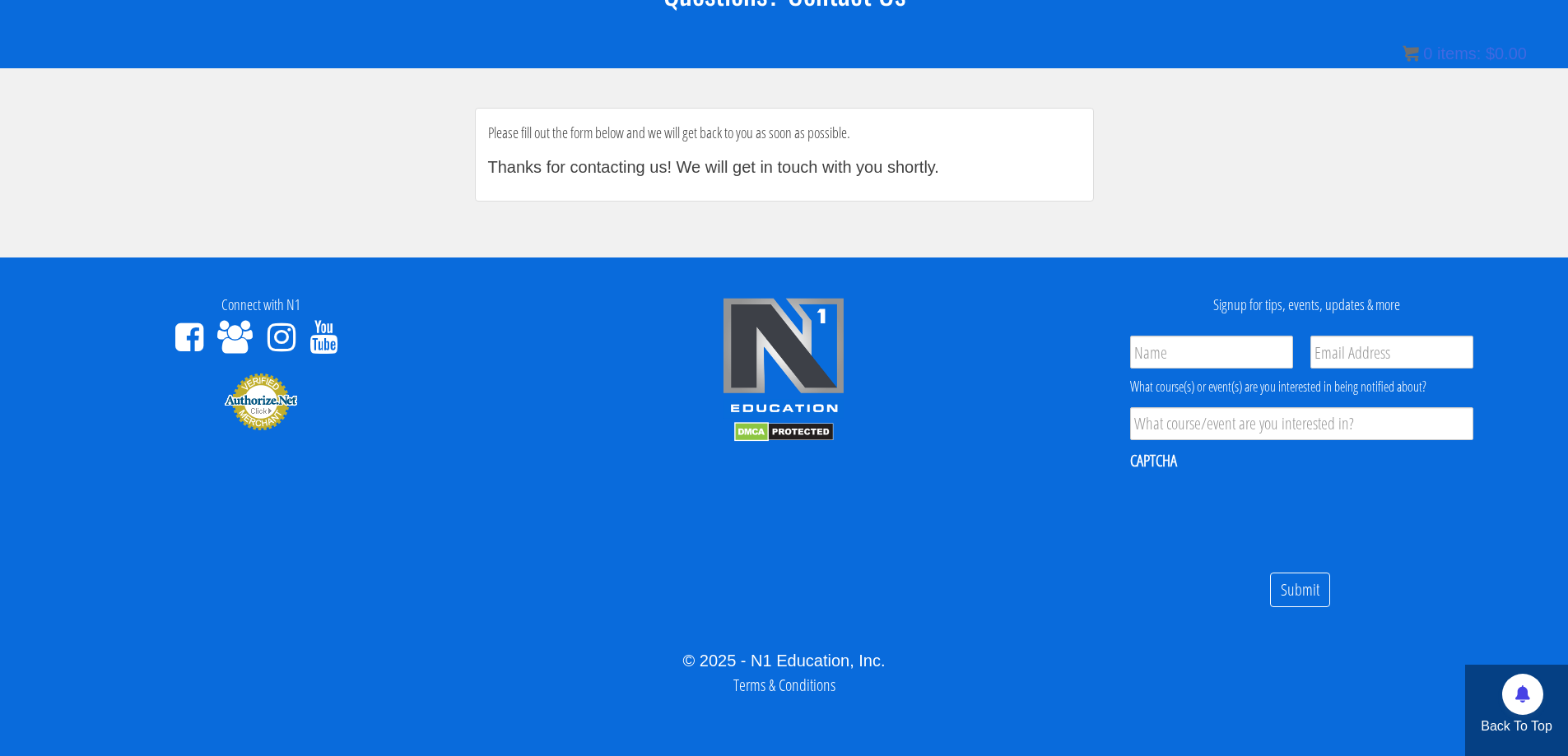
scroll to position [269, 0]
